Goal: Transaction & Acquisition: Download file/media

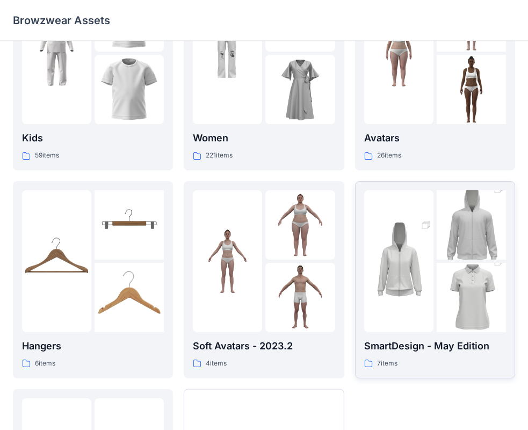
scroll to position [82, 0]
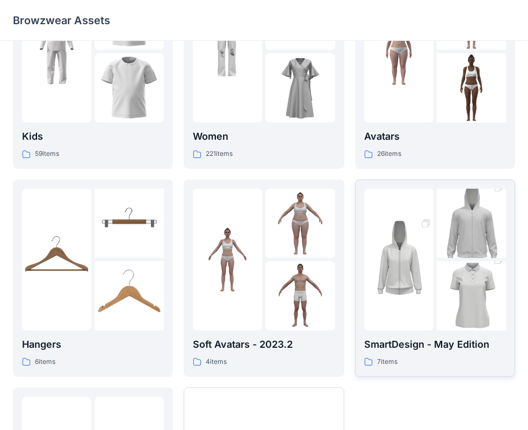
click at [449, 280] on img at bounding box center [471, 296] width 69 height 104
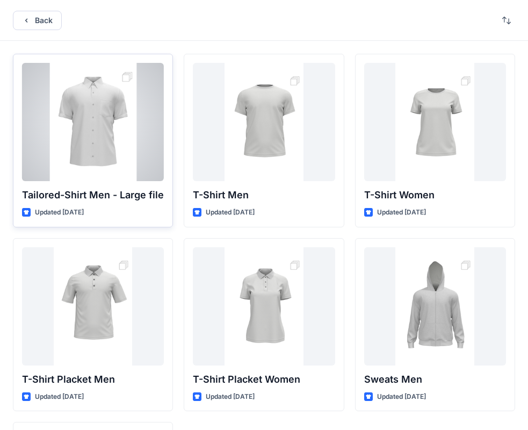
click at [92, 149] on div at bounding box center [93, 122] width 142 height 118
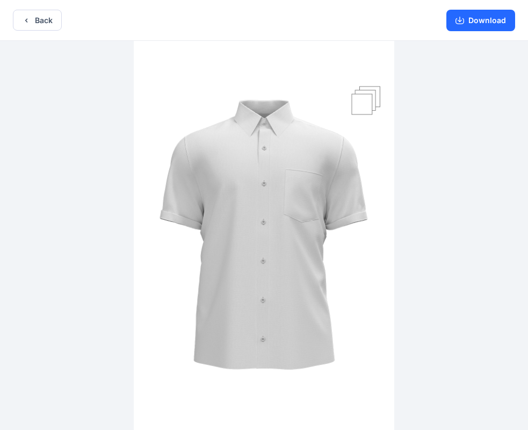
click at [376, 95] on img at bounding box center [264, 236] width 261 height 391
click at [372, 97] on img at bounding box center [264, 236] width 261 height 391
drag, startPoint x: 366, startPoint y: 102, endPoint x: 360, endPoint y: 112, distance: 12.3
click at [365, 102] on img at bounding box center [264, 236] width 261 height 391
drag, startPoint x: 360, startPoint y: 114, endPoint x: 336, endPoint y: 155, distance: 47.5
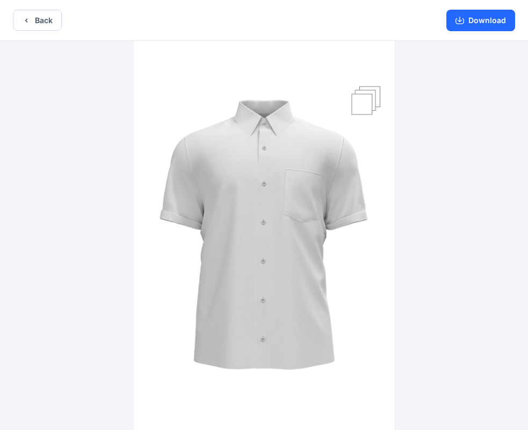
click at [357, 119] on img at bounding box center [264, 236] width 261 height 391
drag, startPoint x: 321, startPoint y: 188, endPoint x: 318, endPoint y: 193, distance: 6.3
click at [321, 188] on img at bounding box center [264, 236] width 261 height 391
click at [493, 21] on button "Download" at bounding box center [480, 20] width 69 height 21
click at [466, 19] on button "Download" at bounding box center [480, 20] width 69 height 21
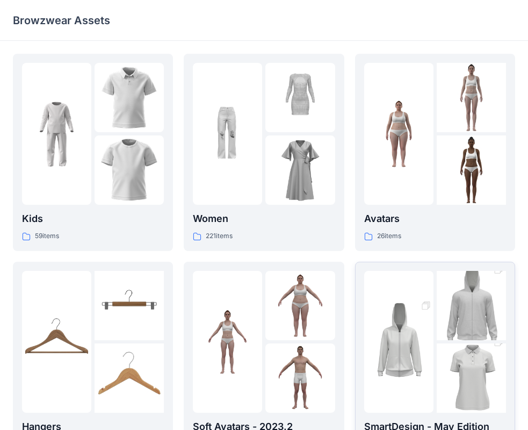
click at [395, 345] on img at bounding box center [398, 342] width 69 height 104
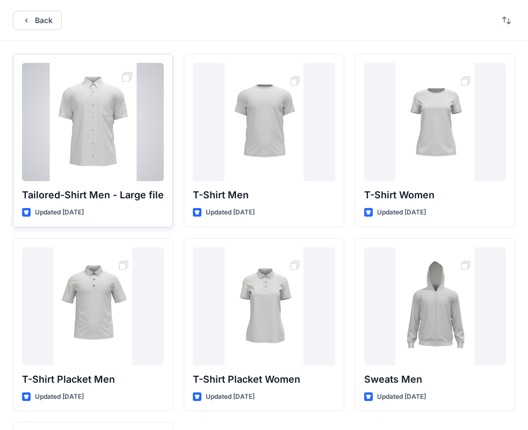
click at [93, 150] on div at bounding box center [93, 122] width 142 height 118
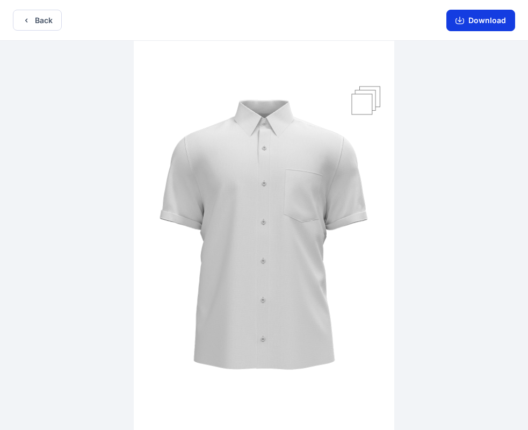
click at [466, 26] on button "Download" at bounding box center [480, 20] width 69 height 21
